Goal: Complete application form

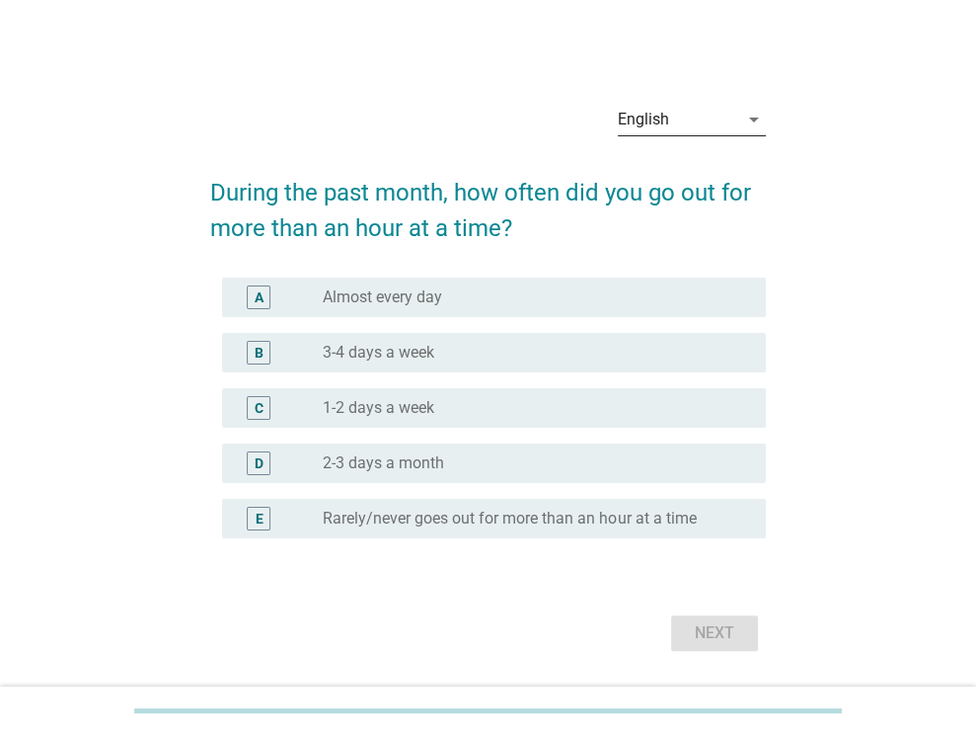
click at [707, 117] on div "English" at bounding box center [678, 120] width 120 height 32
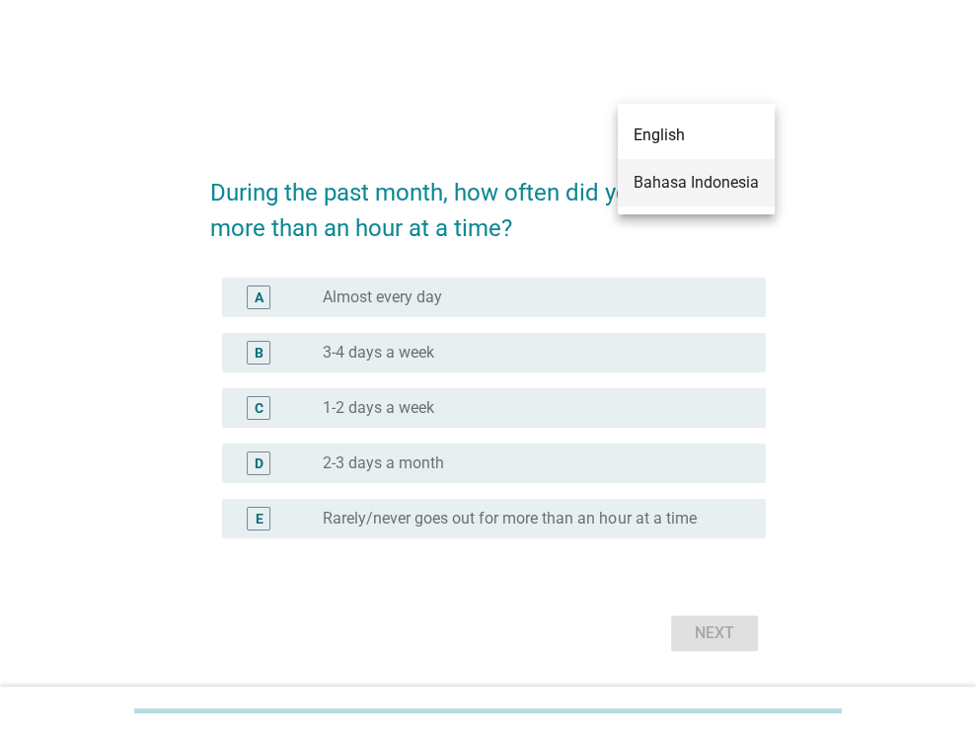
click at [689, 181] on div "Bahasa Indonesia" at bounding box center [696, 183] width 125 height 24
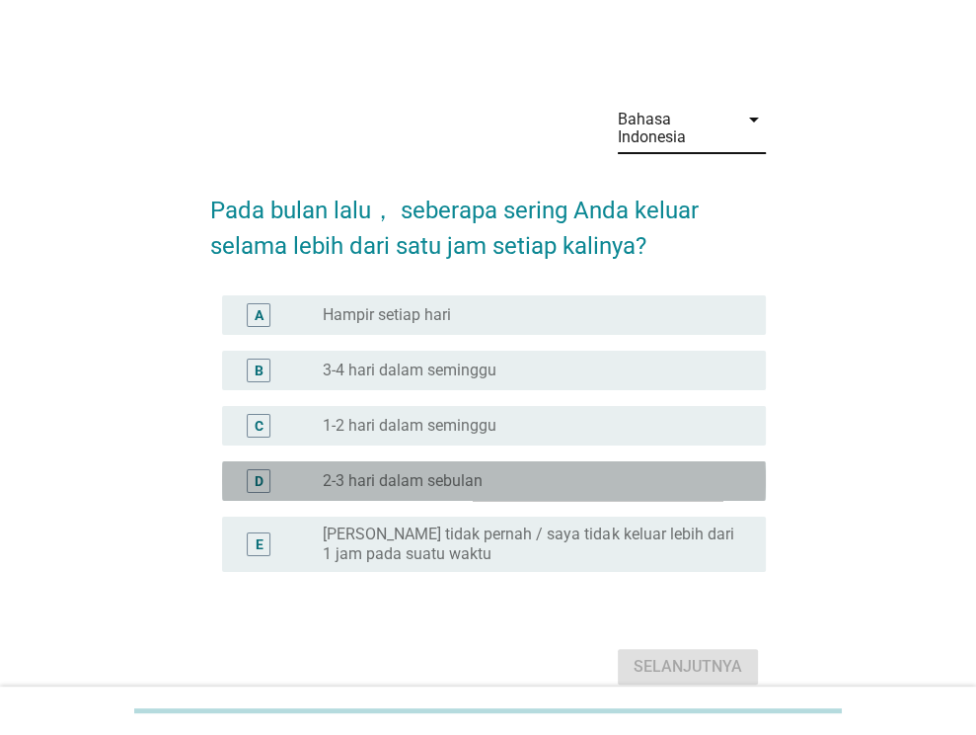
click at [453, 476] on label "2-3 hari dalam sebulan" at bounding box center [403, 481] width 160 height 20
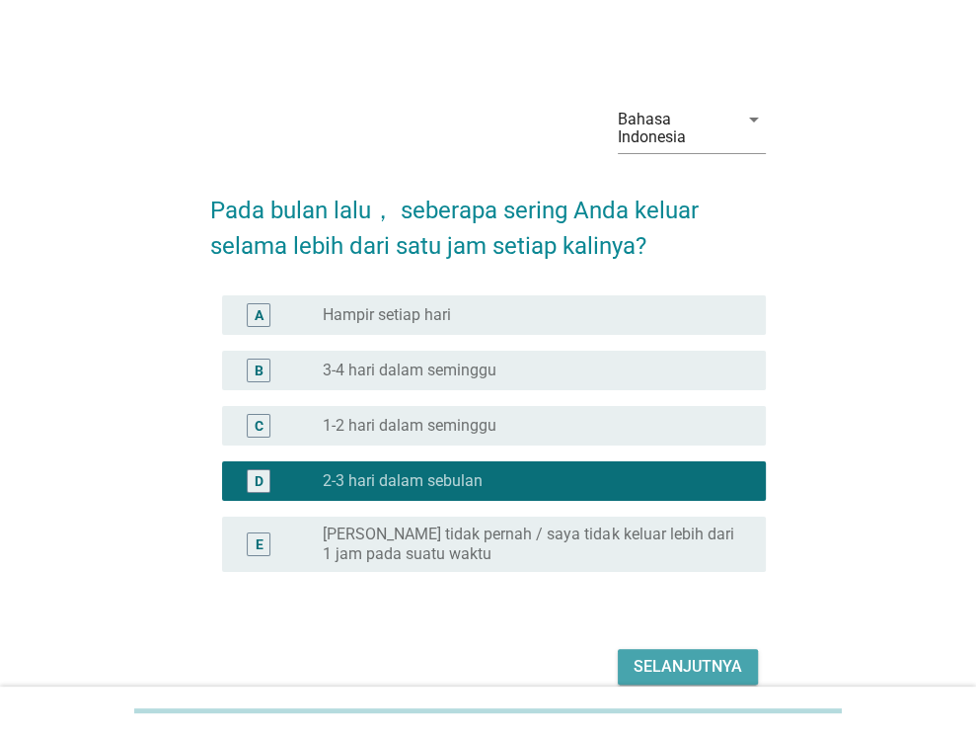
click at [704, 663] on div "Selanjutnya" at bounding box center [688, 667] width 109 height 24
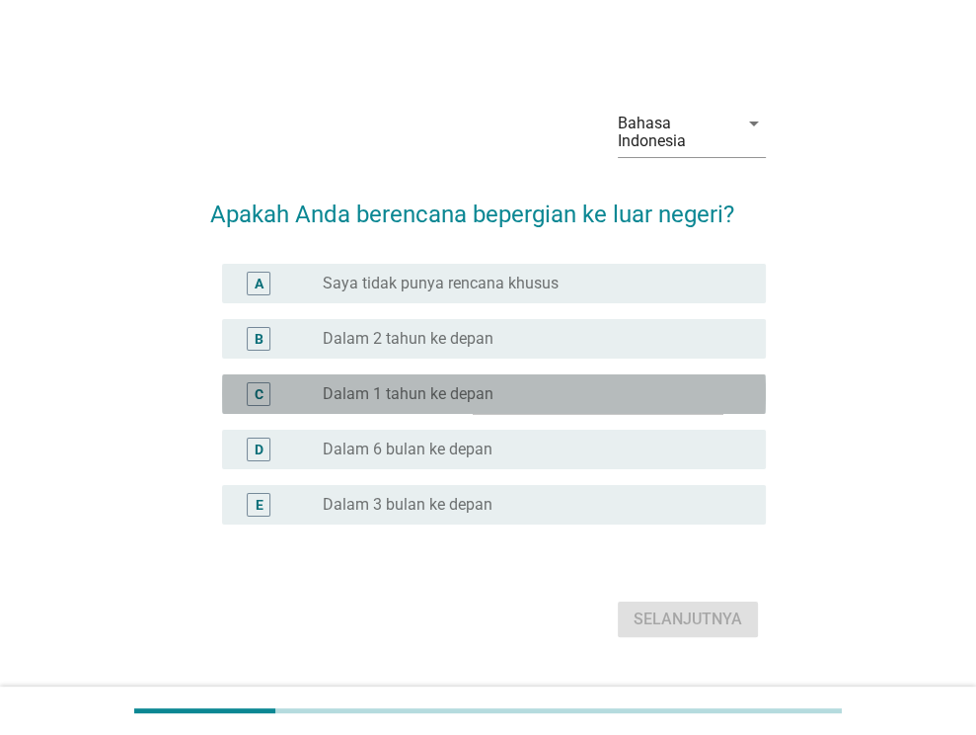
click at [554, 392] on div "radio_button_unchecked Dalam 1 tahun ke depan" at bounding box center [529, 394] width 412 height 20
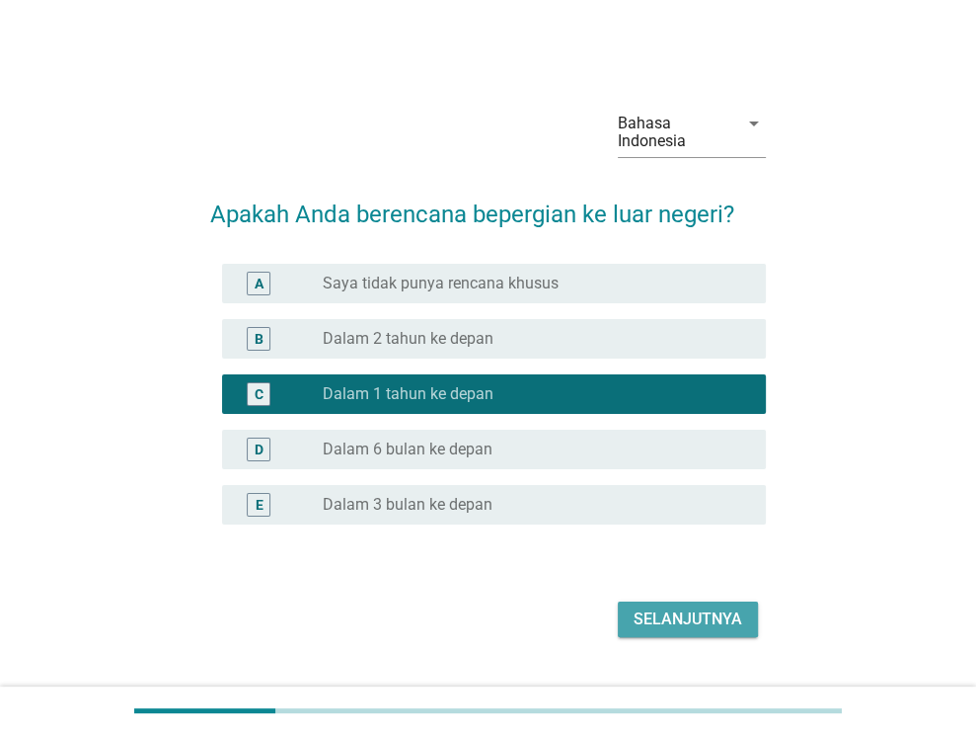
click at [683, 617] on div "Selanjutnya" at bounding box center [688, 619] width 109 height 24
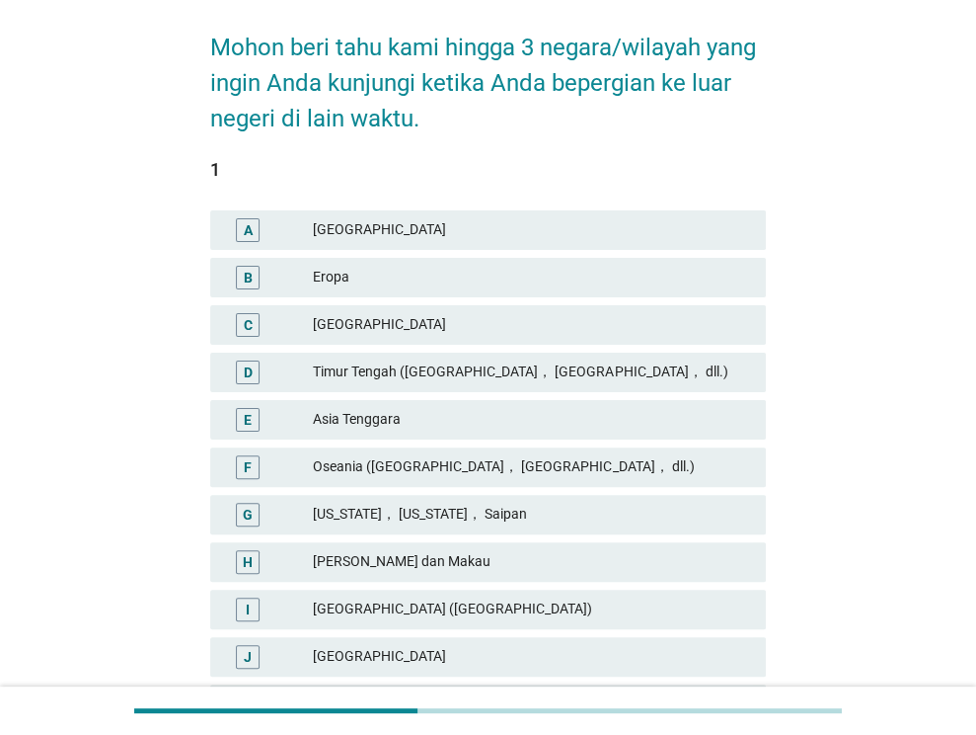
scroll to position [197, 0]
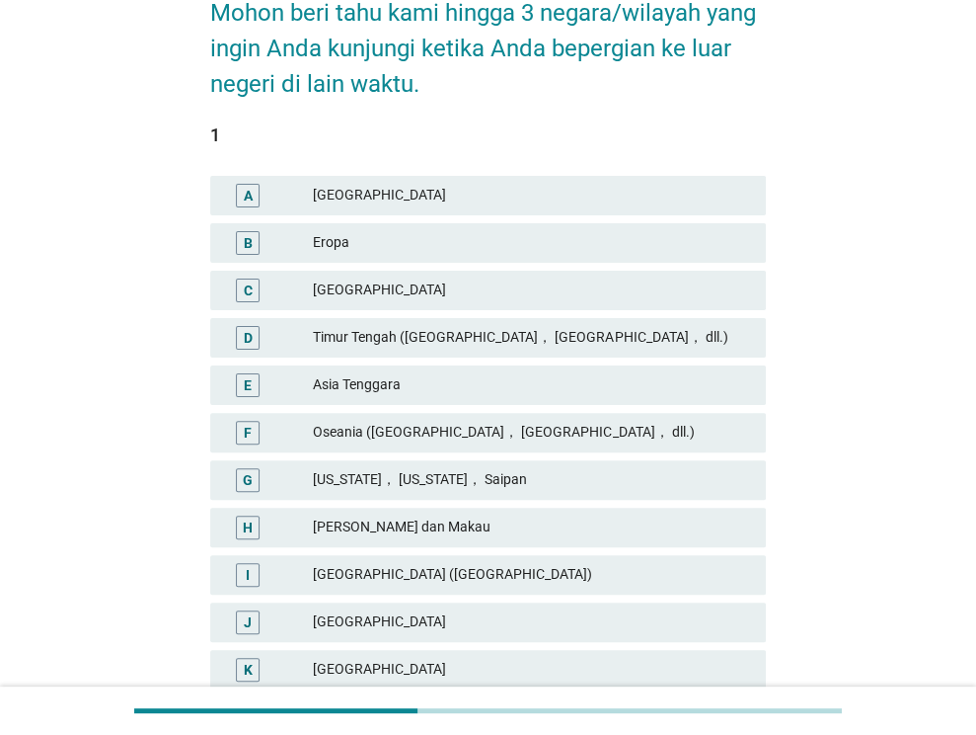
click at [490, 618] on div "[GEOGRAPHIC_DATA]" at bounding box center [531, 622] width 437 height 24
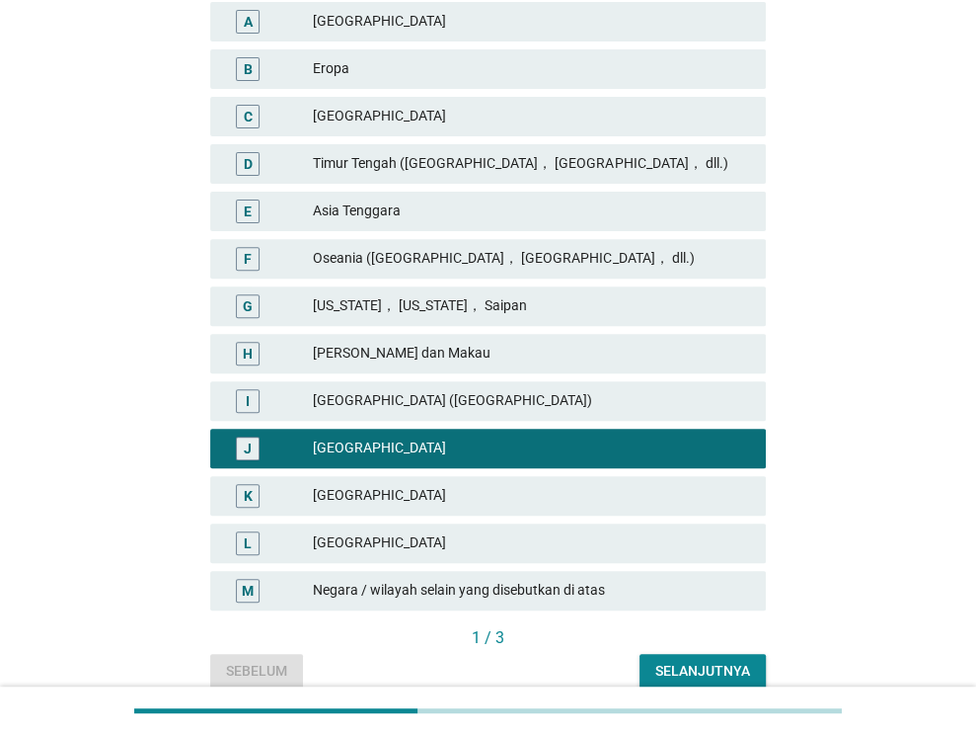
scroll to position [395, 0]
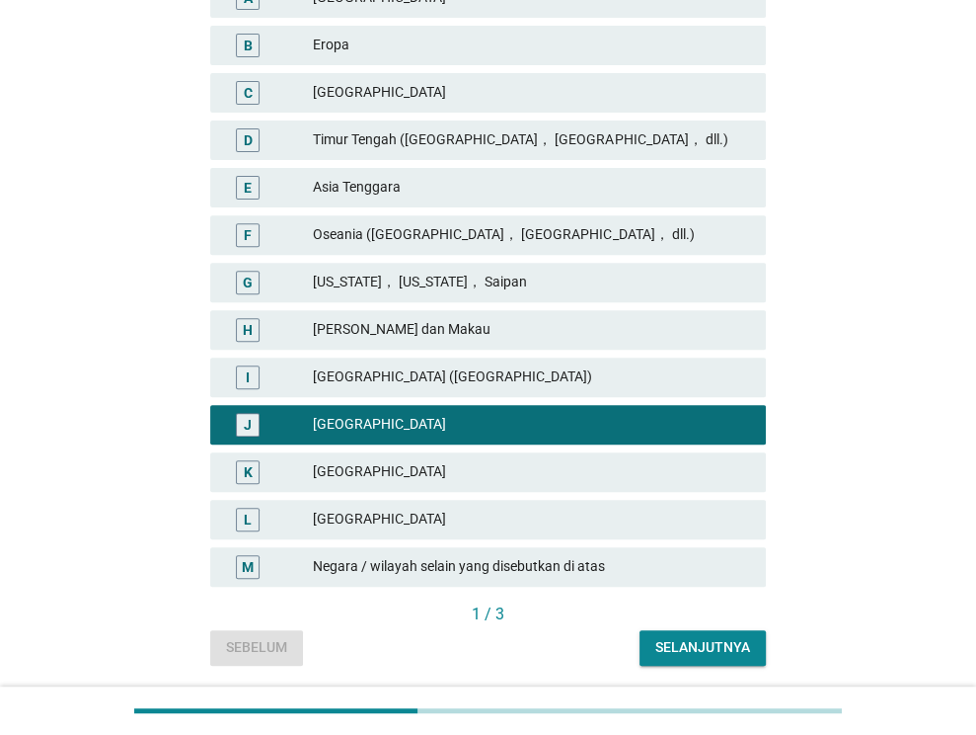
click at [494, 532] on div "L [GEOGRAPHIC_DATA]" at bounding box center [488, 519] width 556 height 39
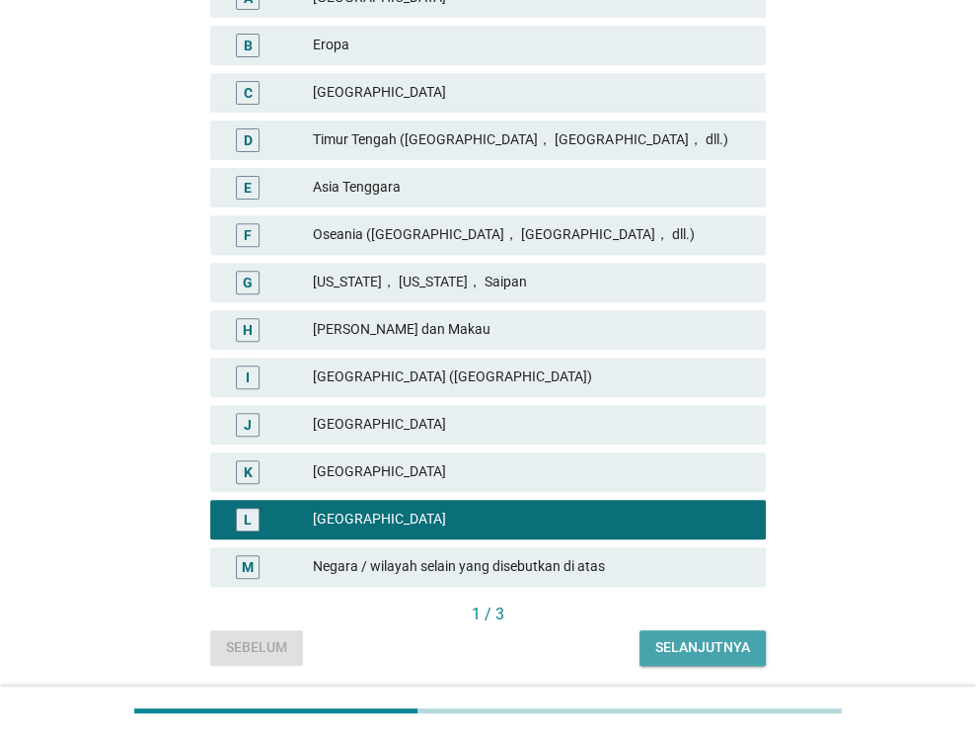
click at [683, 637] on div "Selanjutnya" at bounding box center [703, 647] width 95 height 21
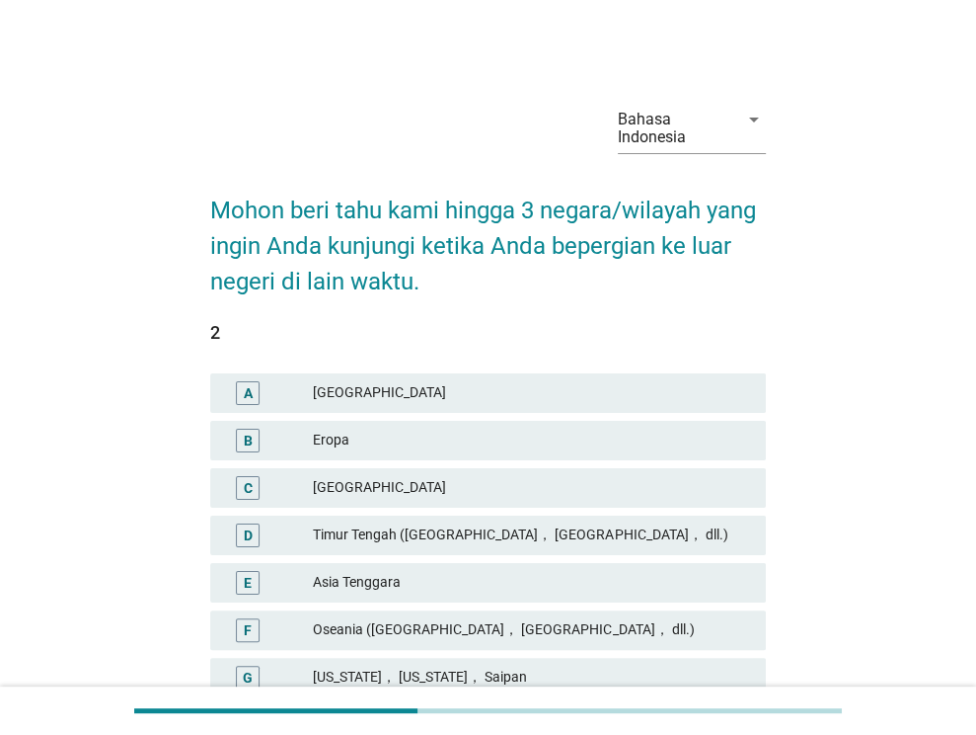
click at [460, 528] on div "Timur Tengah ([GEOGRAPHIC_DATA]， [GEOGRAPHIC_DATA]， dll.)" at bounding box center [531, 535] width 437 height 24
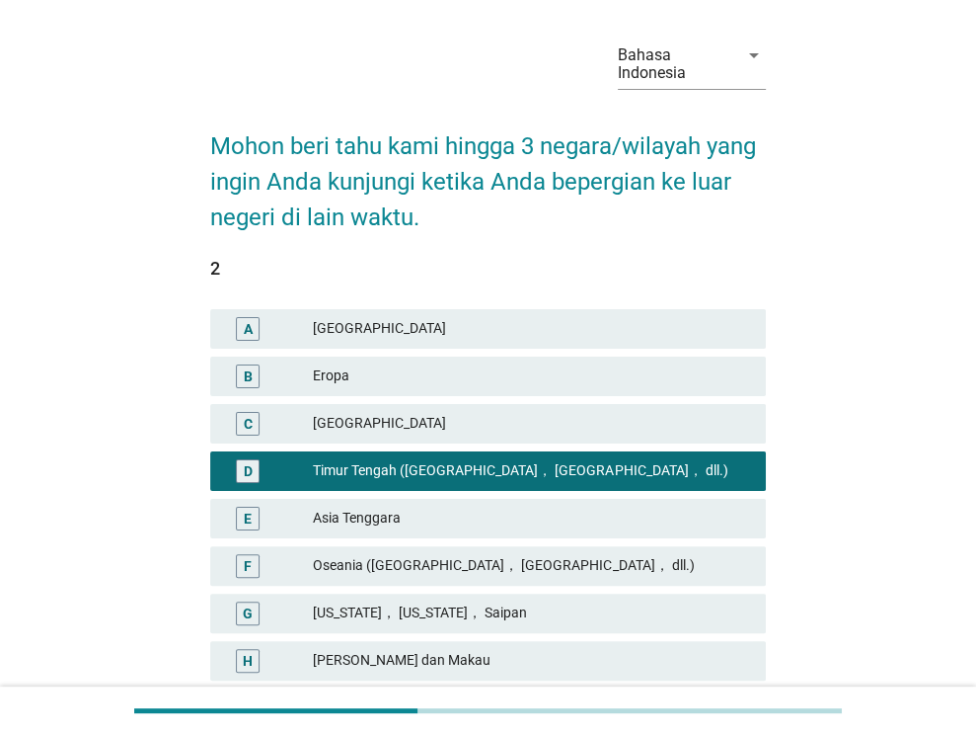
scroll to position [99, 0]
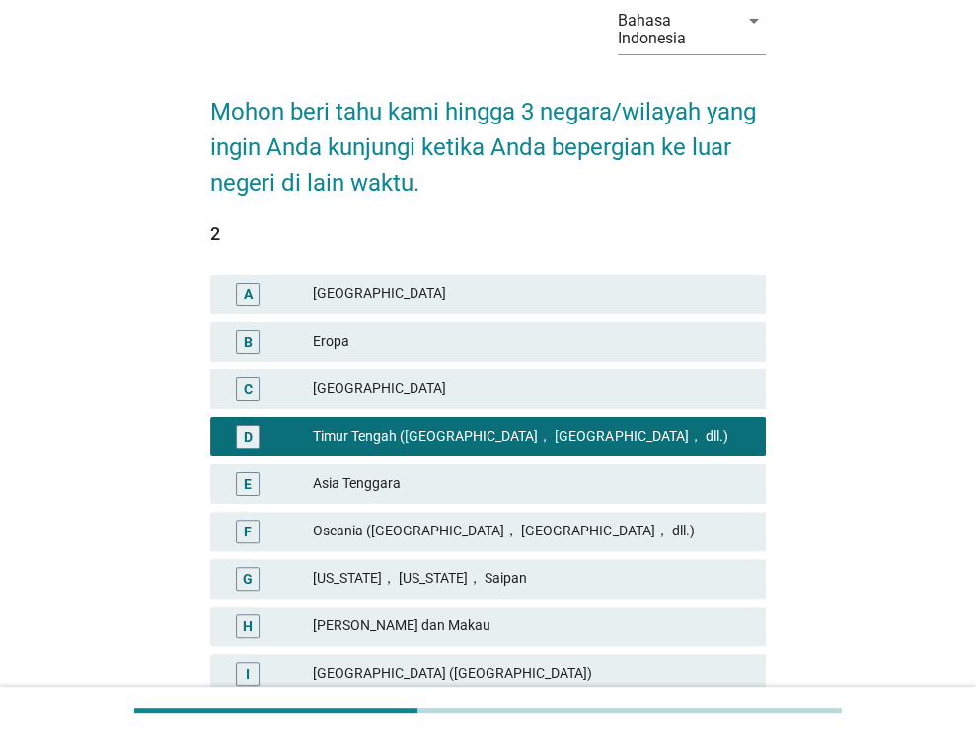
click at [443, 568] on div "[US_STATE]， [US_STATE]， Saipan" at bounding box center [531, 579] width 437 height 24
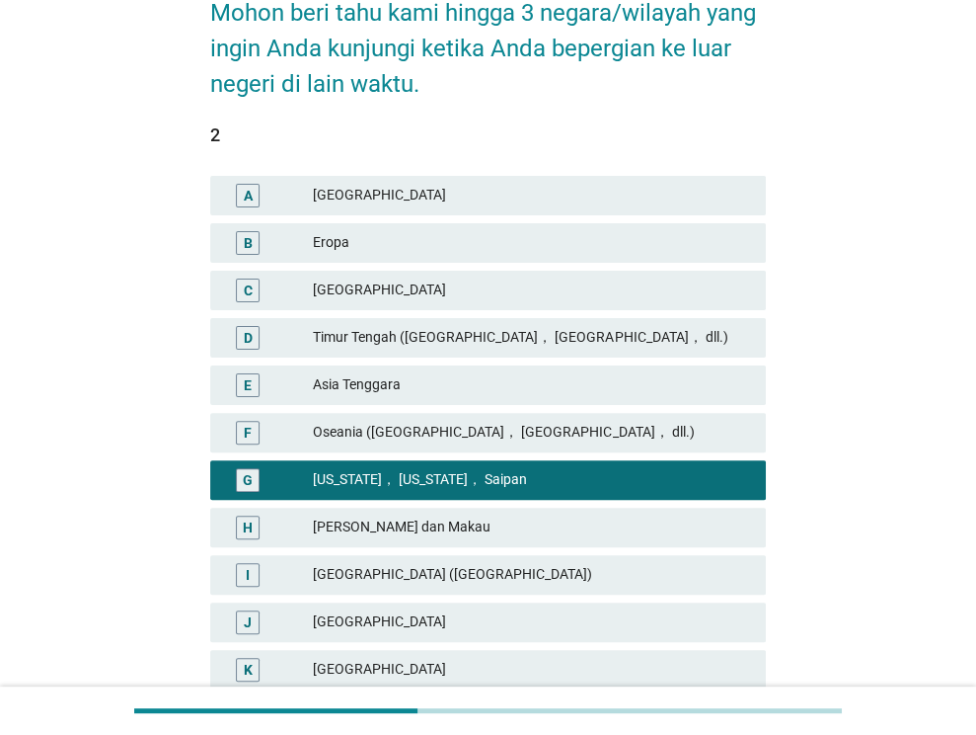
scroll to position [395, 0]
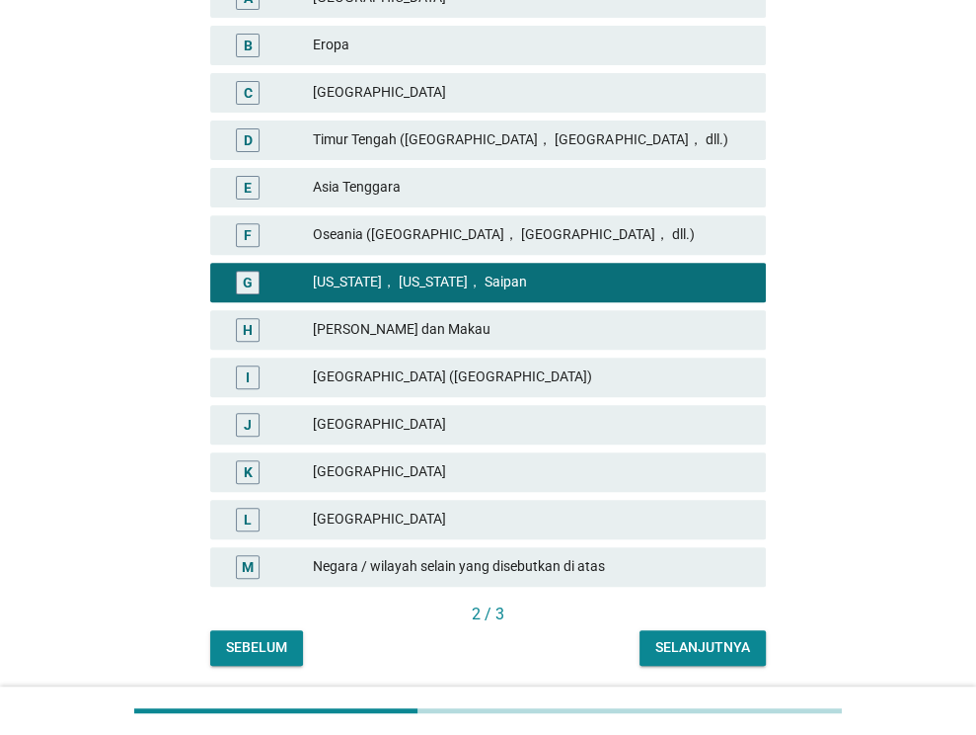
click at [691, 657] on div "Selanjutnya" at bounding box center [703, 647] width 95 height 21
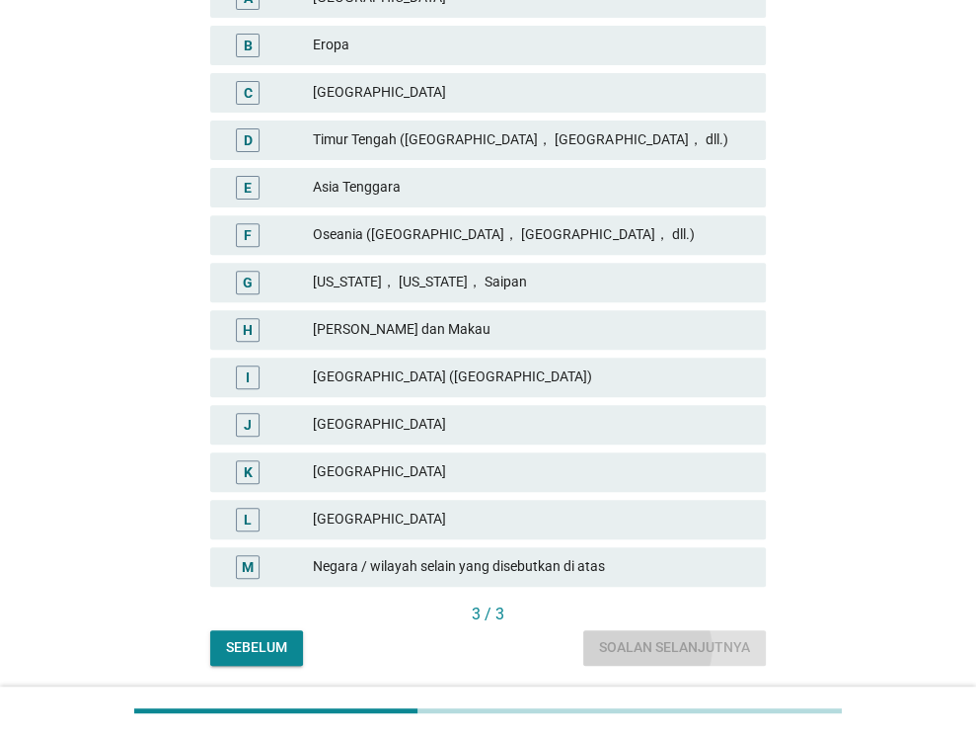
scroll to position [0, 0]
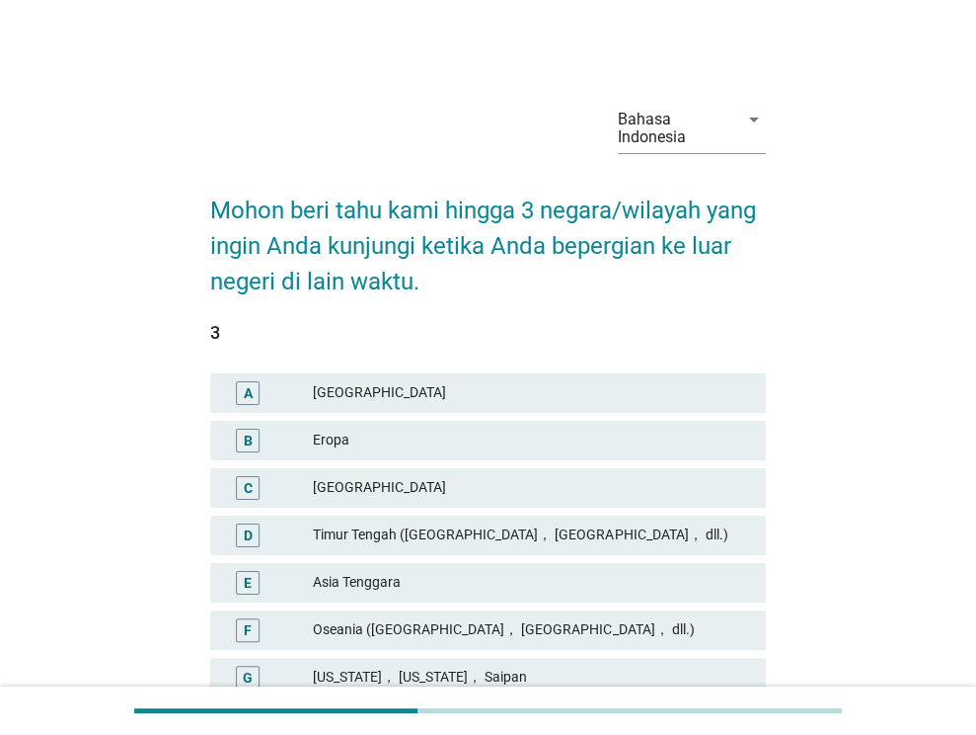
click at [398, 634] on div "Oseania ([GEOGRAPHIC_DATA]， [GEOGRAPHIC_DATA]， dll.)" at bounding box center [531, 630] width 437 height 24
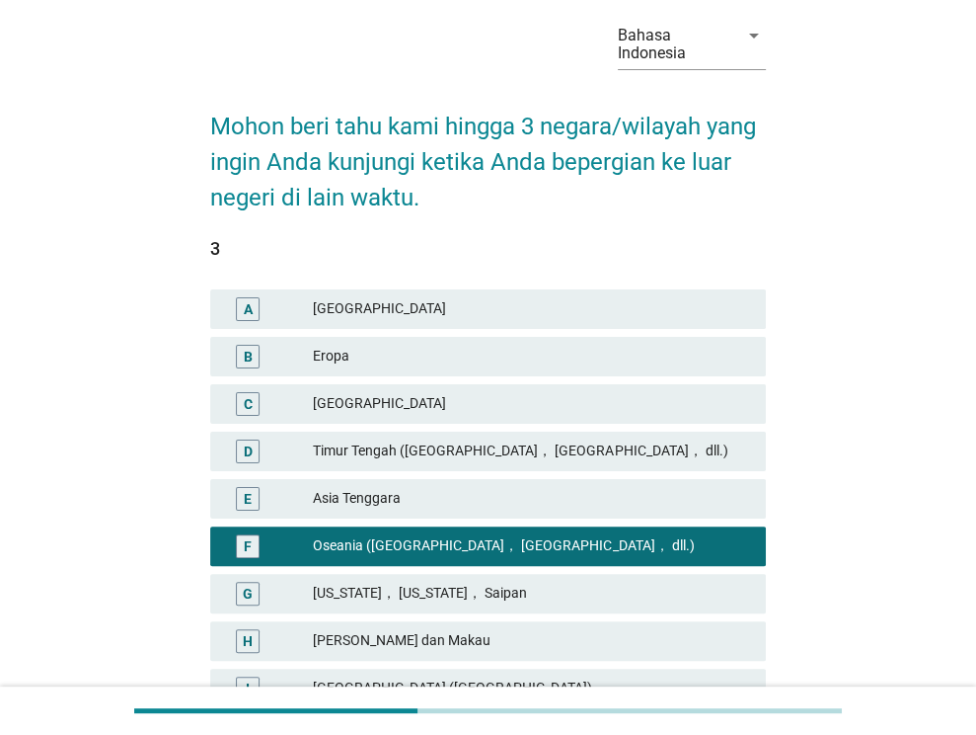
scroll to position [197, 0]
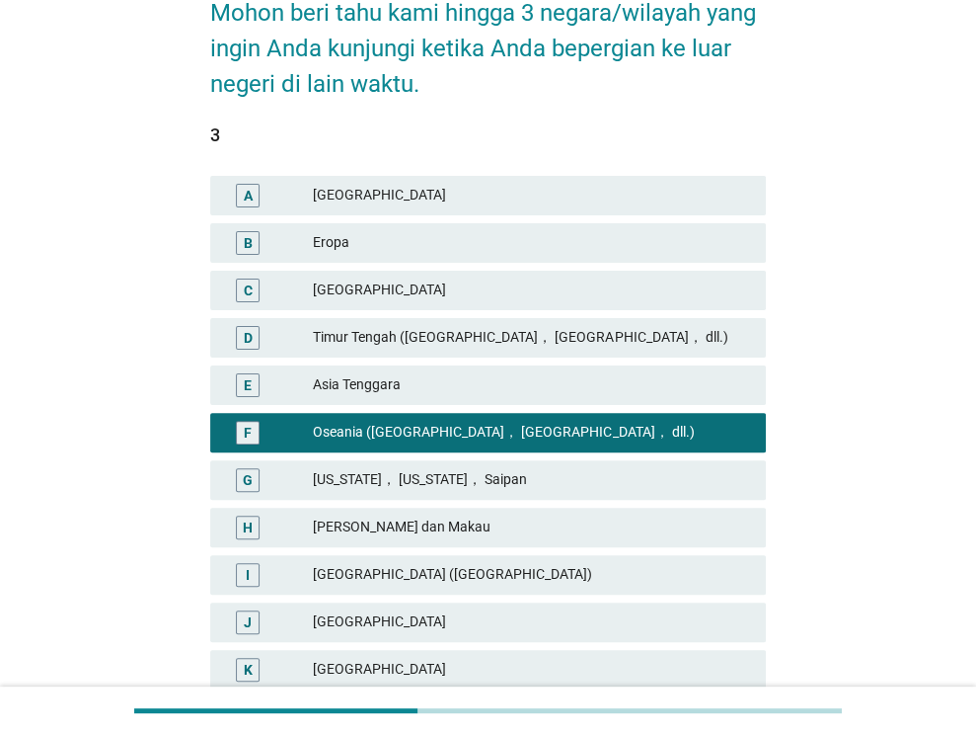
click at [391, 569] on div "[GEOGRAPHIC_DATA] ([GEOGRAPHIC_DATA])" at bounding box center [531, 575] width 437 height 24
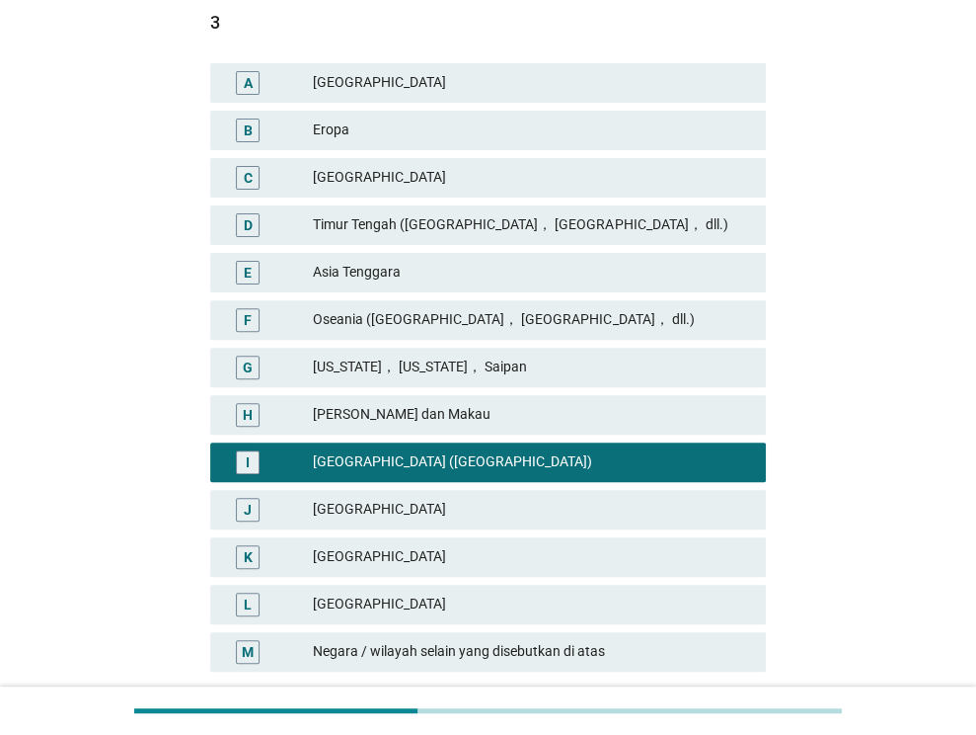
scroll to position [461, 0]
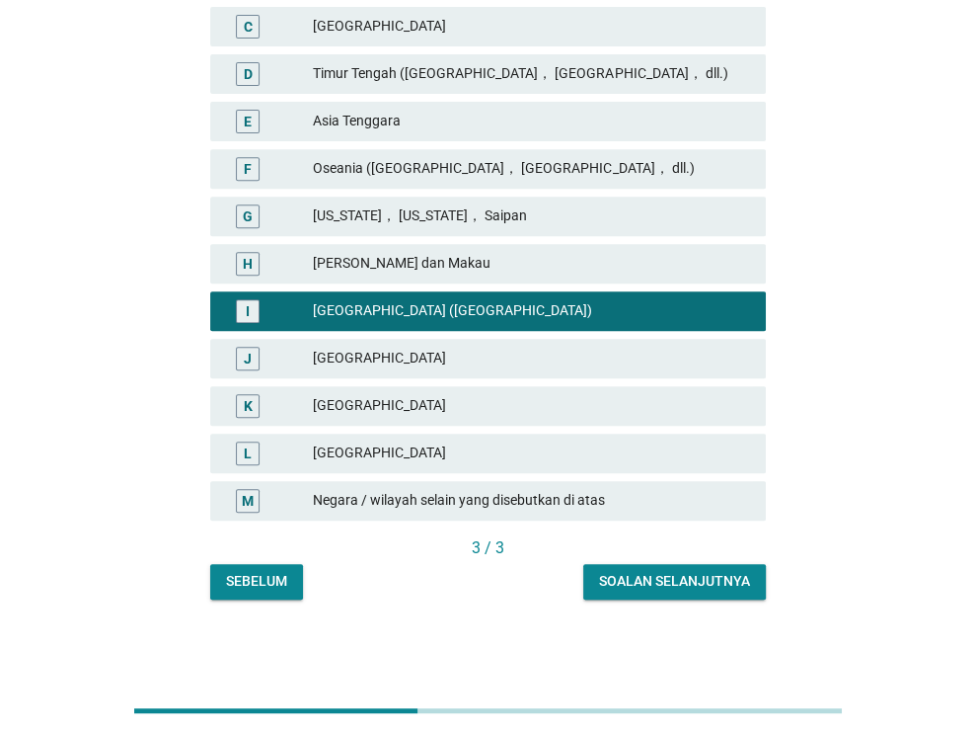
click at [438, 173] on div "Oseania ([GEOGRAPHIC_DATA]， [GEOGRAPHIC_DATA]， dll.)" at bounding box center [531, 169] width 437 height 24
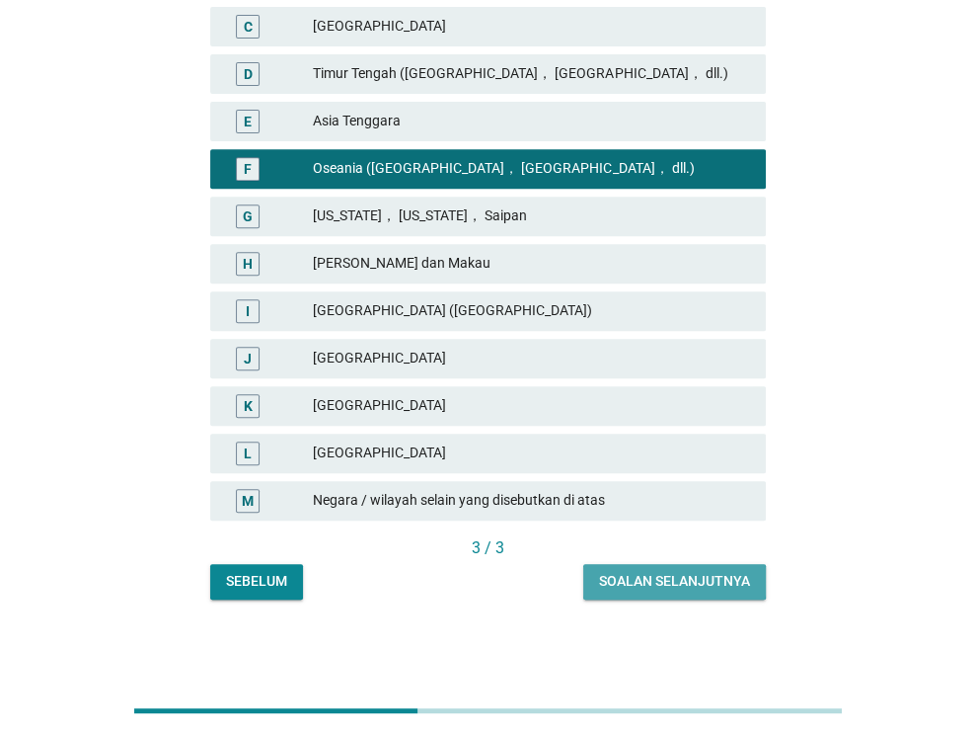
click at [632, 577] on div "Soalan selanjutnya" at bounding box center [674, 581] width 151 height 21
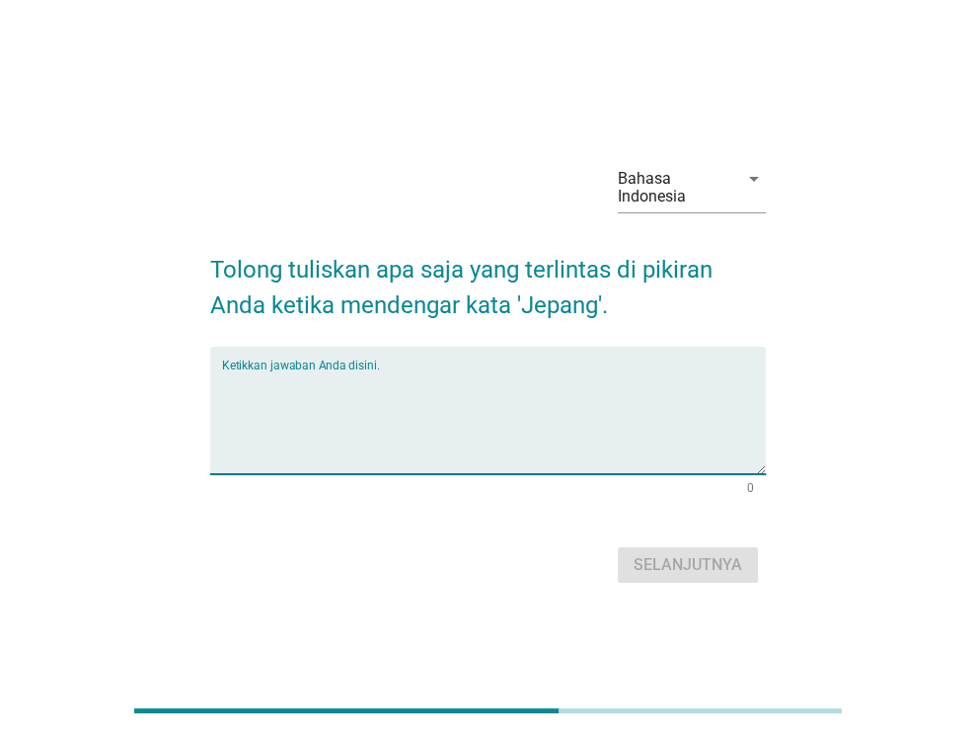
click at [548, 372] on textarea "Ketikkan jawaban Anda disini." at bounding box center [494, 422] width 544 height 104
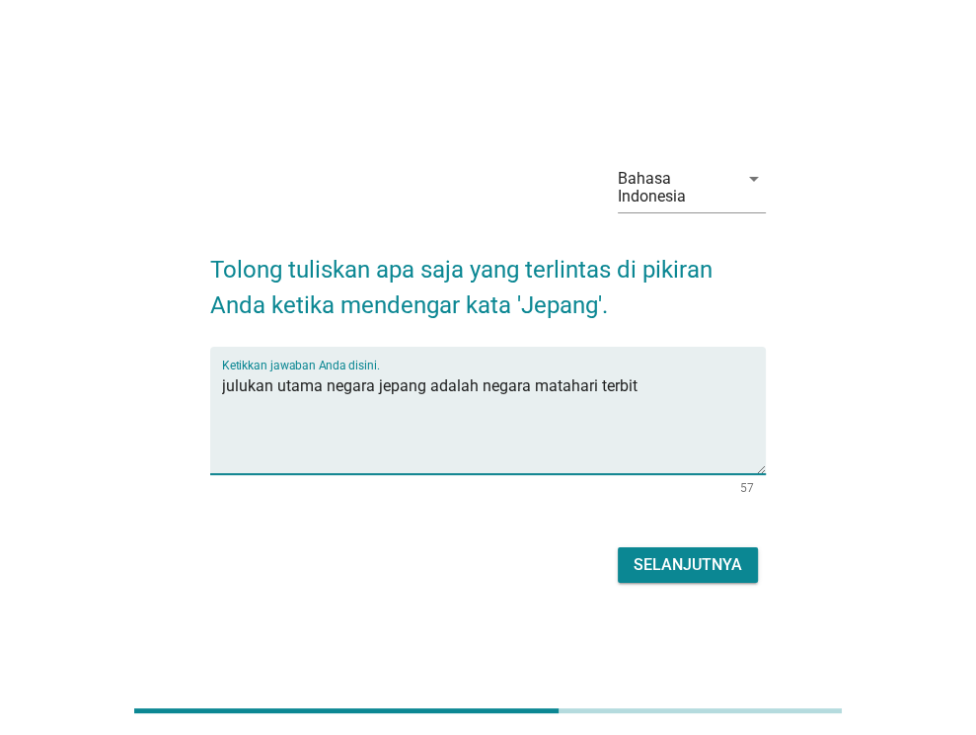
type textarea "julukan utama negara jepang adalah negara matahari terbit"
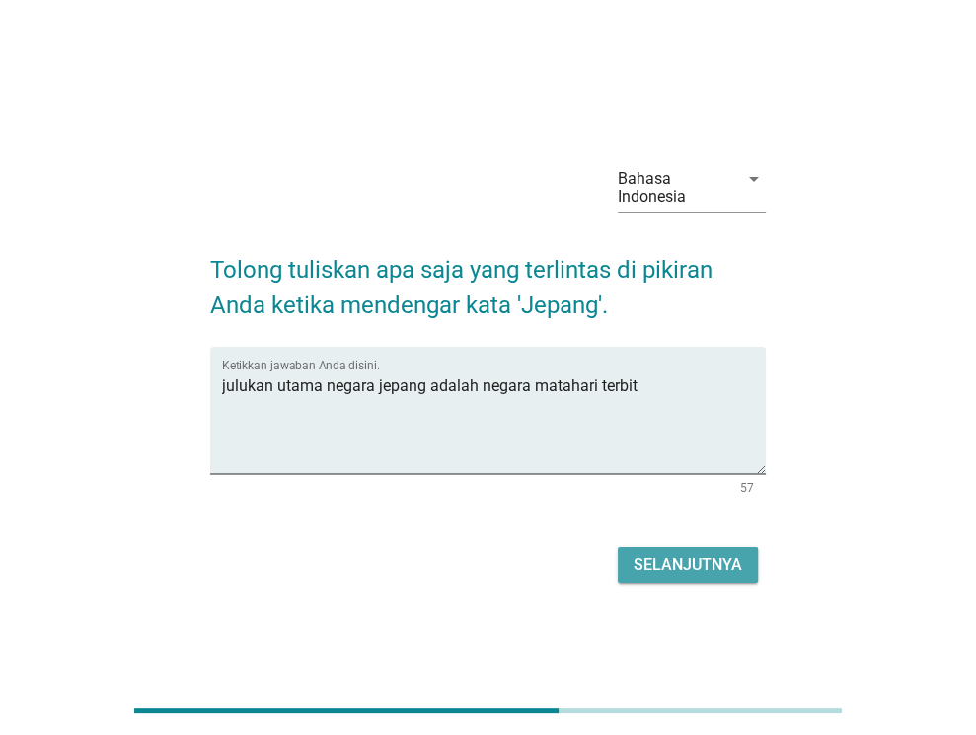
click at [707, 564] on div "Selanjutnya" at bounding box center [688, 565] width 109 height 24
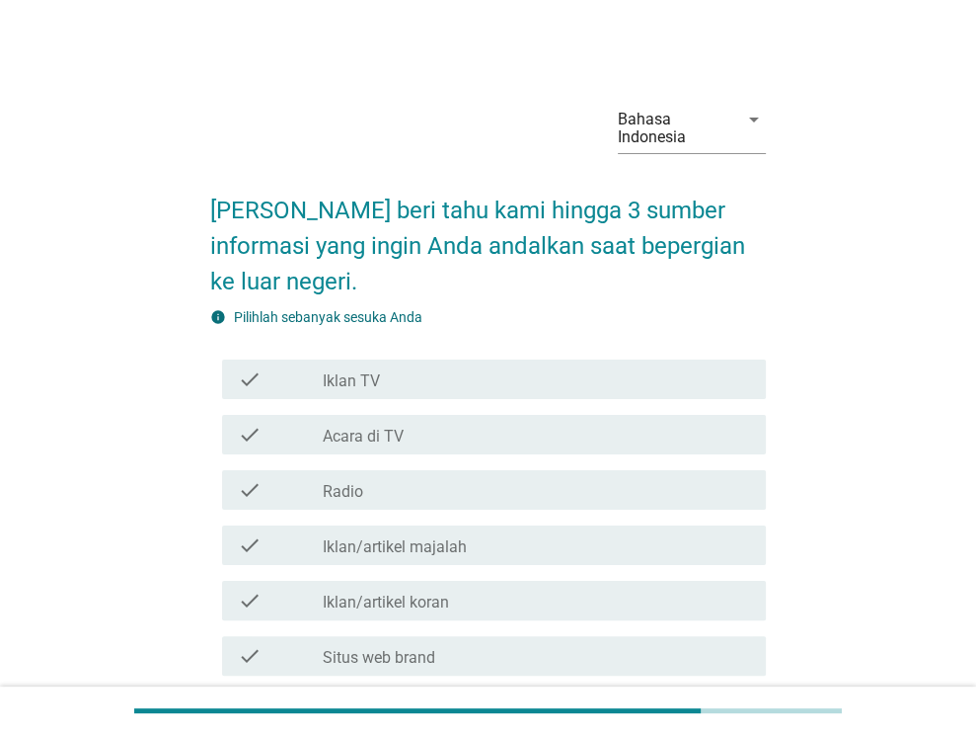
click at [477, 430] on div "check_box_outline_blank Acara di TV" at bounding box center [537, 435] width 428 height 24
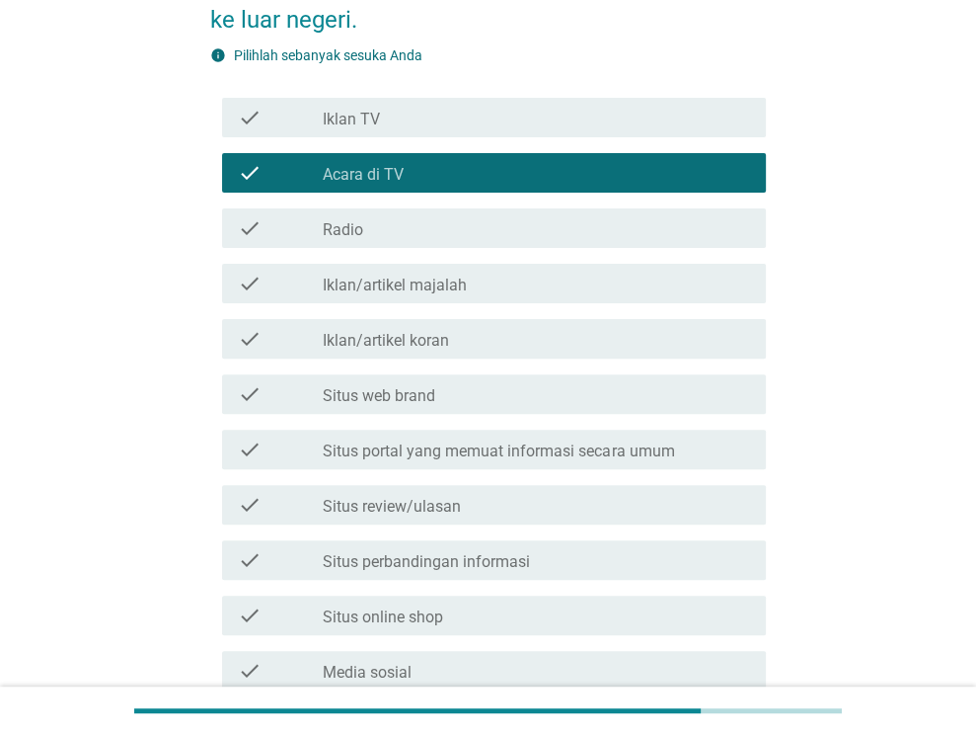
scroll to position [296, 0]
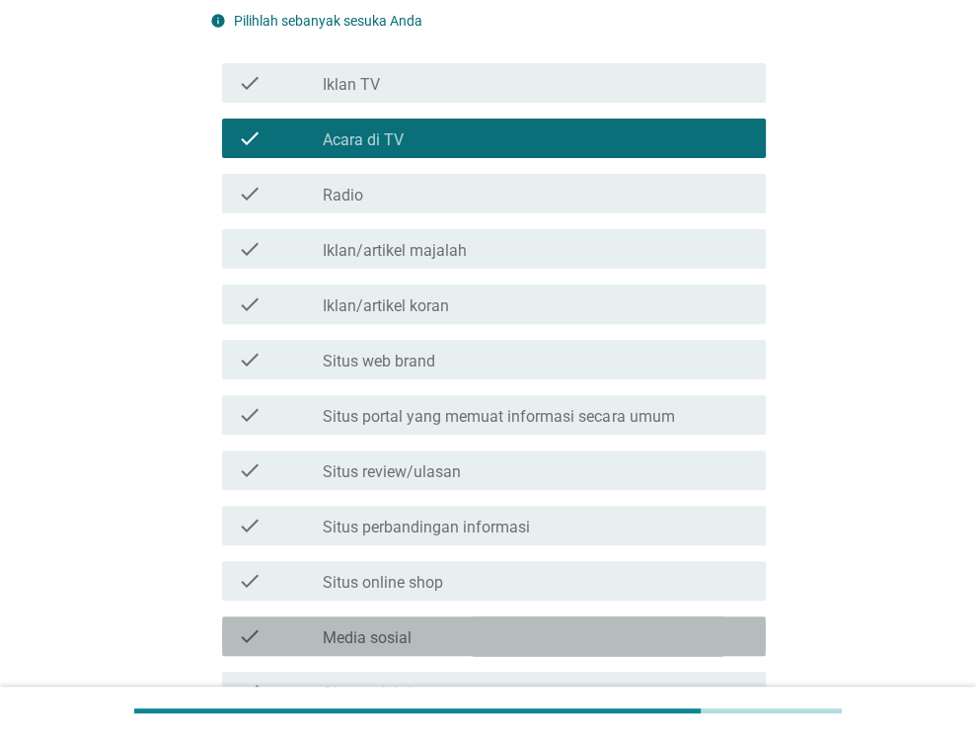
click at [445, 633] on div "check_box_outline_blank Media sosial" at bounding box center [537, 636] width 428 height 24
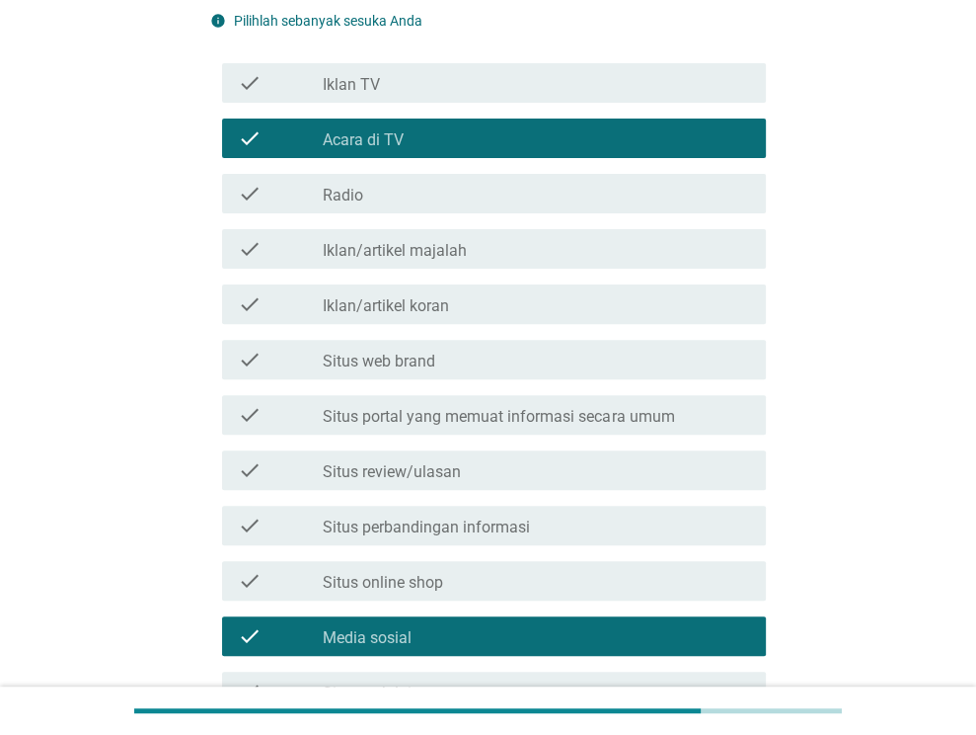
click at [487, 418] on label "Situs portal yang memuat informasi secara umum" at bounding box center [498, 417] width 351 height 20
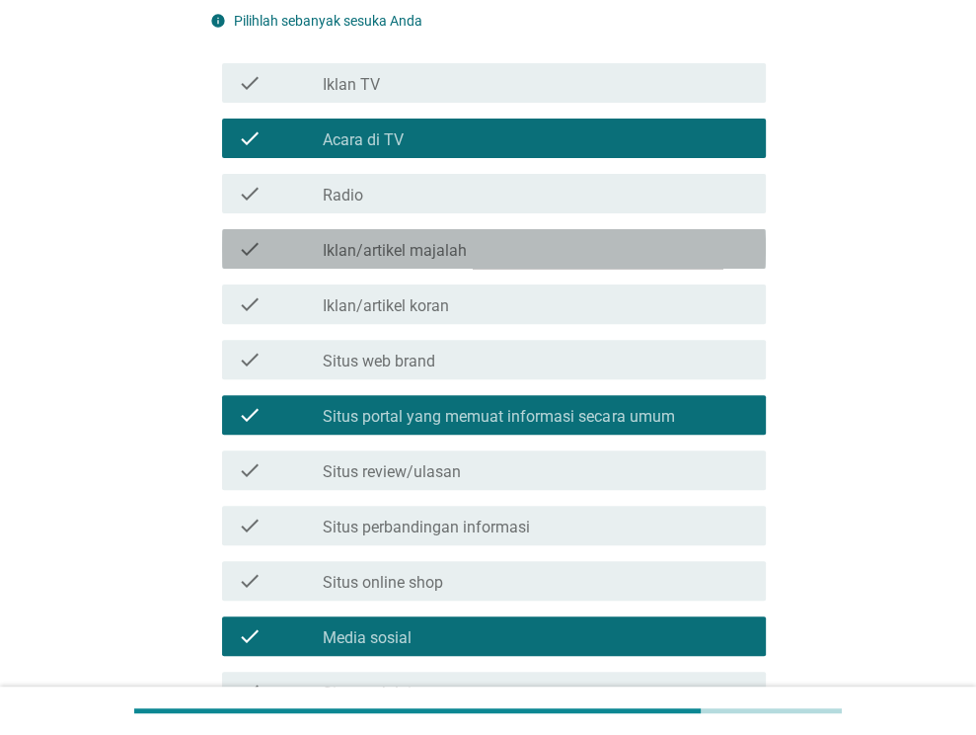
click at [476, 252] on div "check_box_outline_blank Iklan/artikel majalah" at bounding box center [537, 249] width 428 height 24
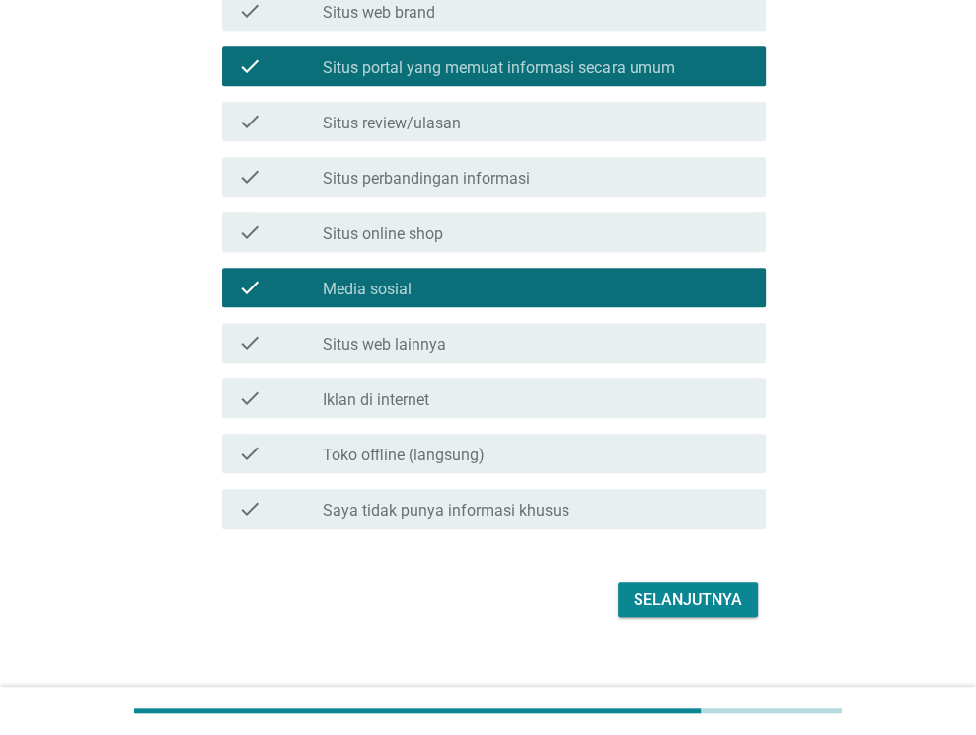
scroll to position [667, 0]
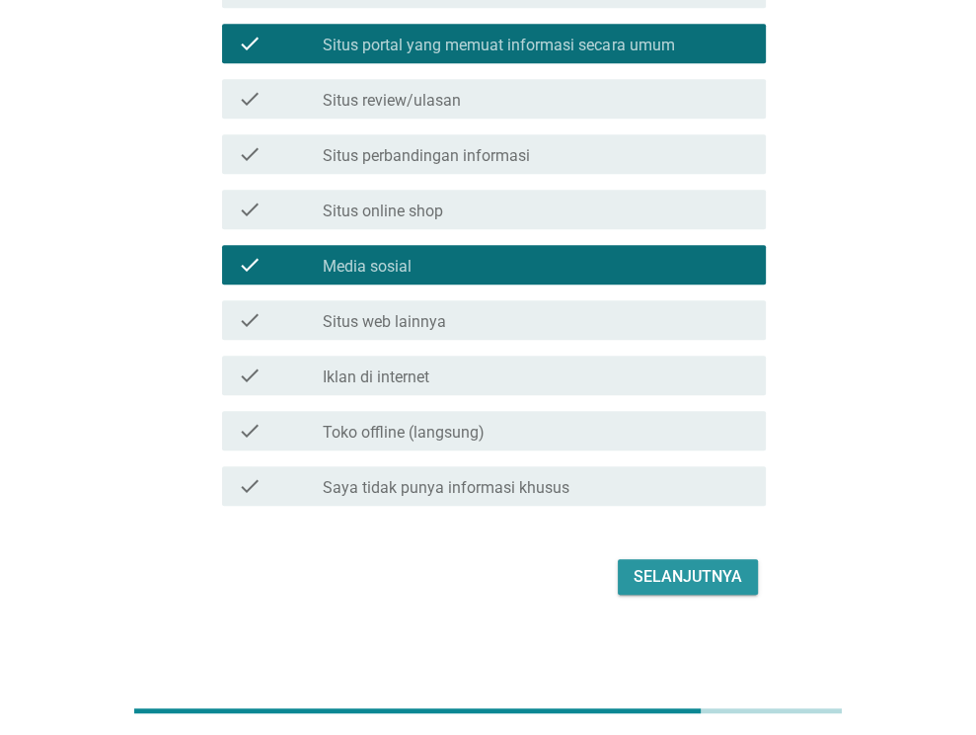
click at [656, 576] on div "Selanjutnya" at bounding box center [688, 577] width 109 height 24
